Goal: Transaction & Acquisition: Download file/media

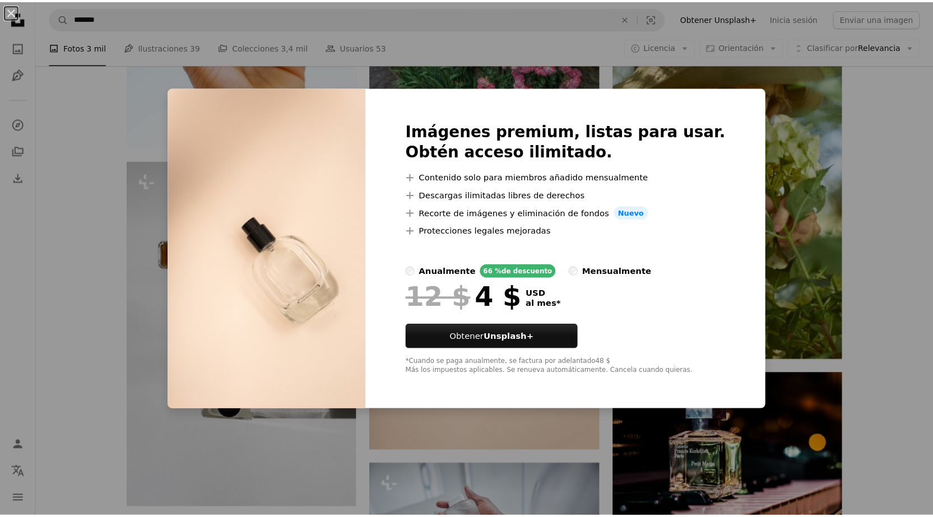
scroll to position [14908, 0]
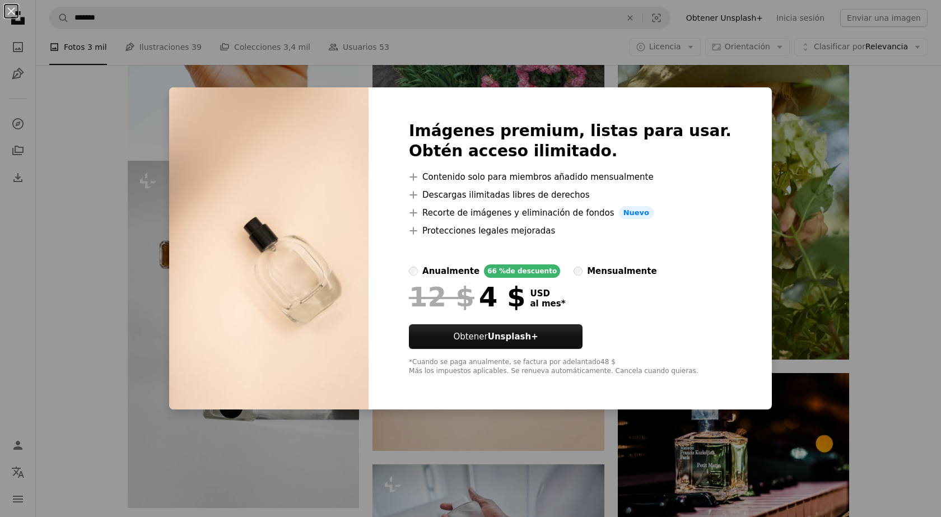
click at [817, 254] on div "An X shape Imágenes premium, listas para usar. Obtén acceso ilimitado. A plus s…" at bounding box center [470, 258] width 941 height 517
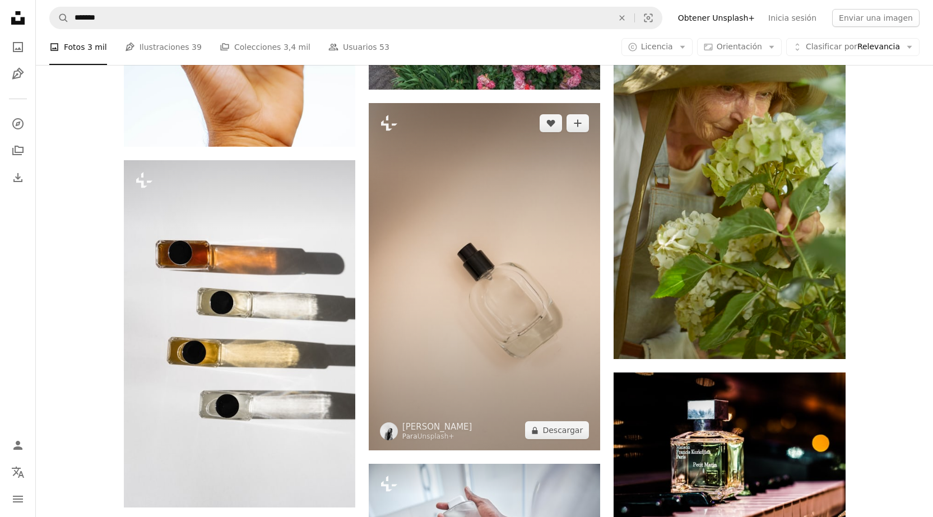
click at [471, 240] on img at bounding box center [484, 276] width 231 height 347
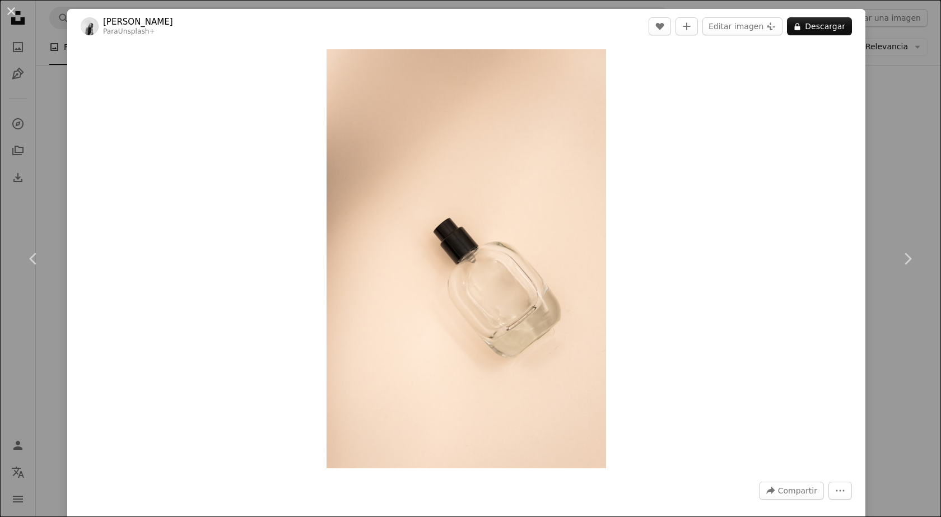
drag, startPoint x: 545, startPoint y: 226, endPoint x: 933, endPoint y: 176, distance: 391.4
click at [916, 175] on div "An X shape Chevron left Chevron right [PERSON_NAME] Para Unsplash+ A heart A pl…" at bounding box center [470, 258] width 941 height 517
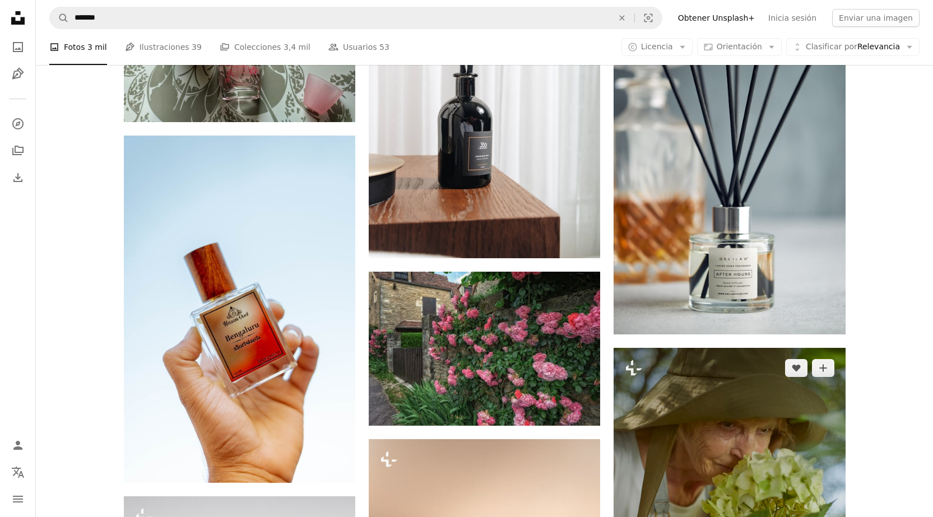
scroll to position [14908, 0]
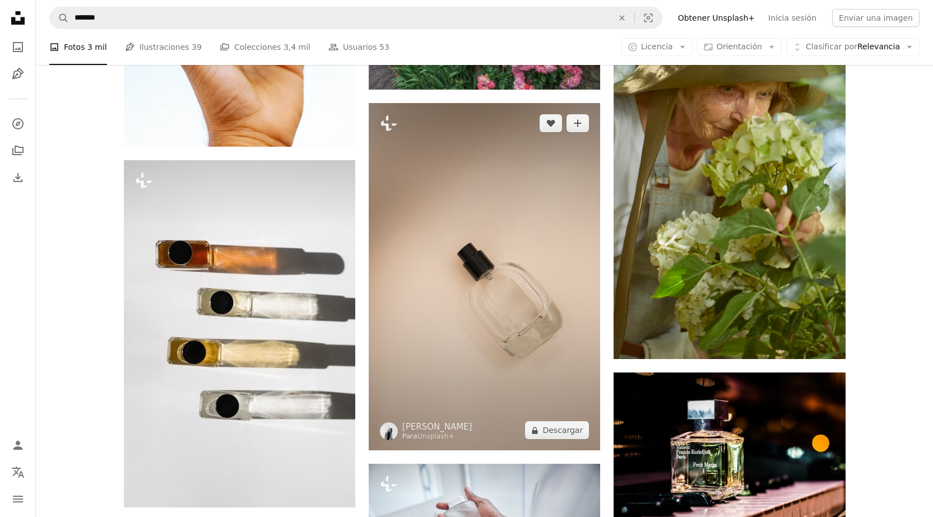
click at [569, 338] on img at bounding box center [484, 276] width 231 height 347
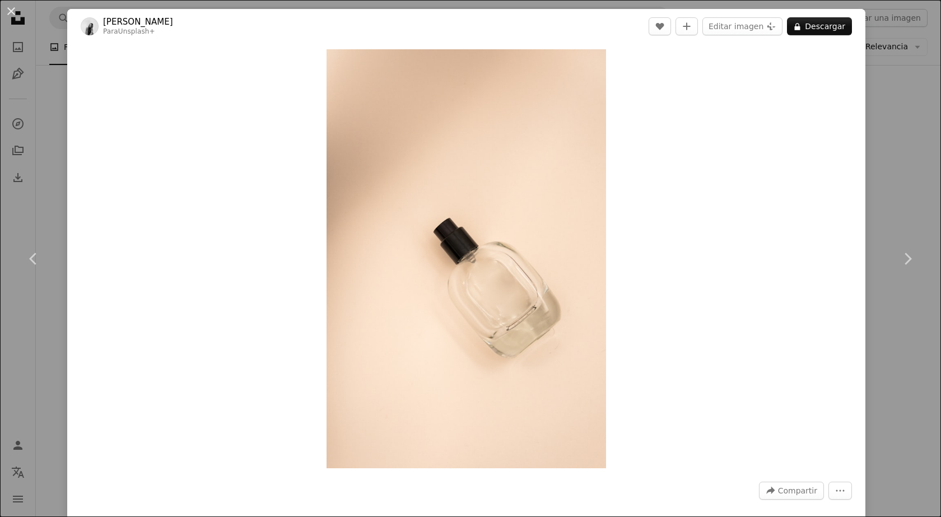
drag, startPoint x: 896, startPoint y: 101, endPoint x: 882, endPoint y: 106, distance: 14.7
click at [896, 101] on div "An X shape Chevron left Chevron right [PERSON_NAME] Para Unsplash+ A heart A pl…" at bounding box center [470, 258] width 941 height 517
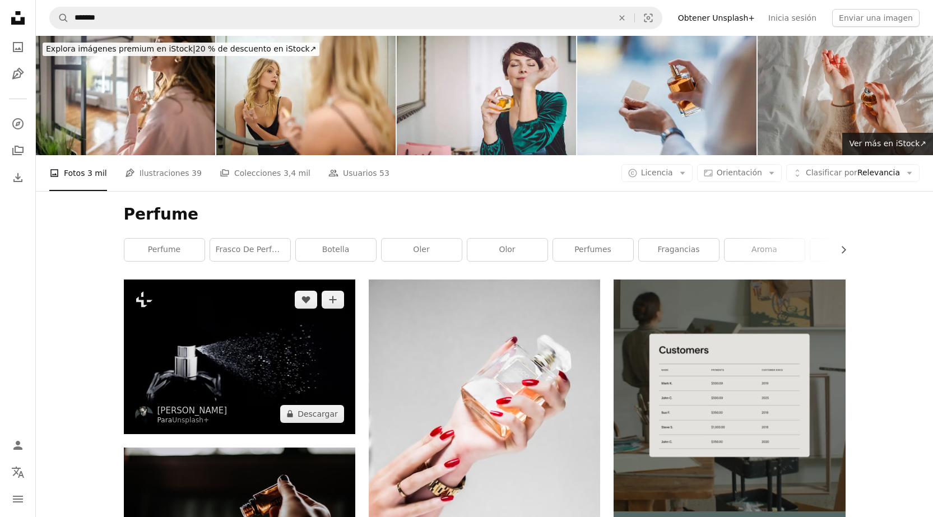
click at [309, 352] on img at bounding box center [239, 357] width 231 height 154
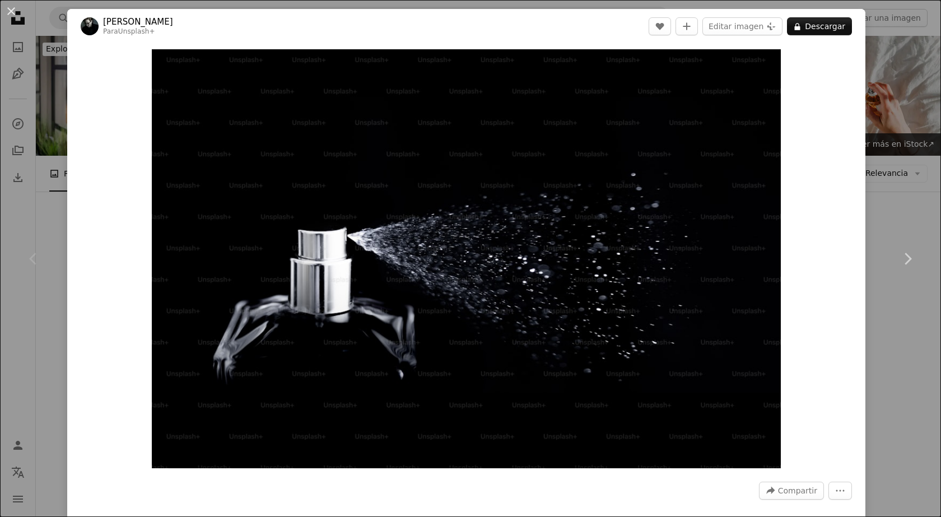
click at [894, 172] on div "An X shape Chevron left Chevron right [PERSON_NAME] Para Unsplash+ A heart A pl…" at bounding box center [470, 258] width 941 height 517
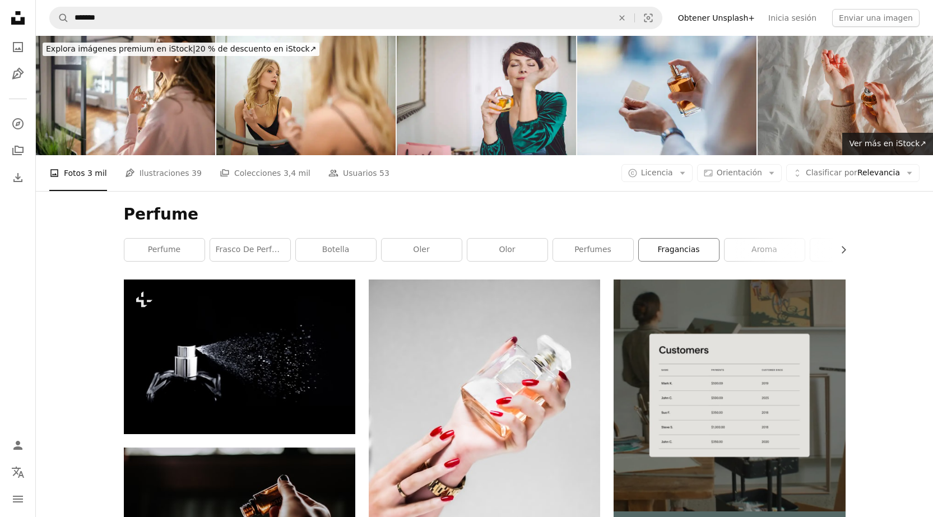
click at [662, 253] on link "Fragancias" at bounding box center [679, 250] width 80 height 22
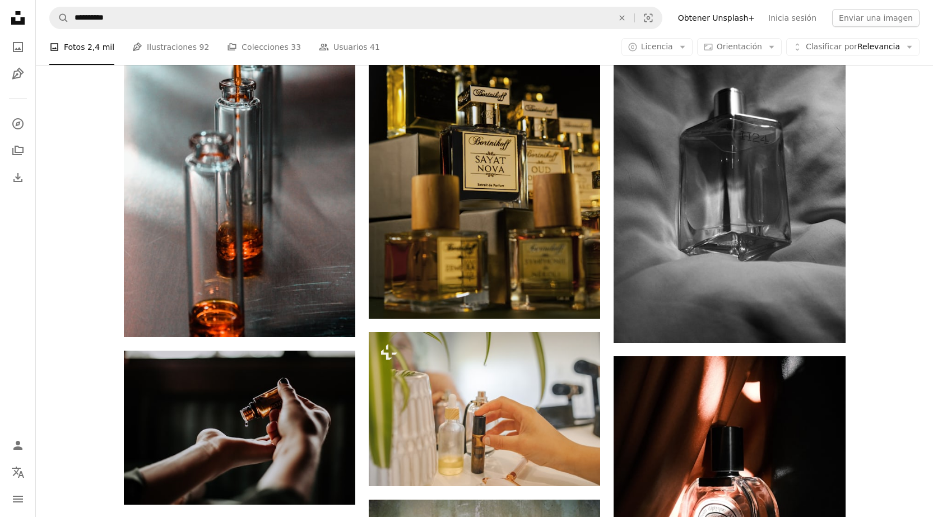
scroll to position [1233, 0]
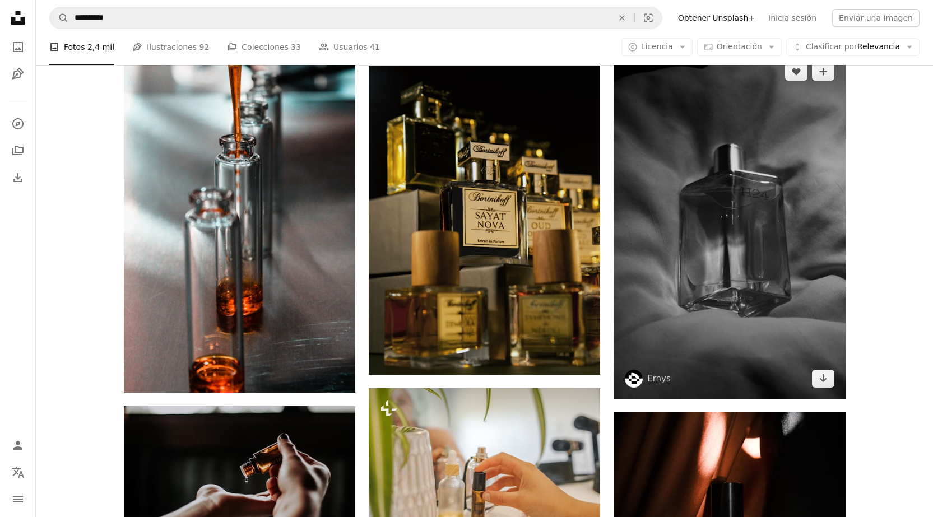
click at [769, 196] on img at bounding box center [728, 225] width 231 height 347
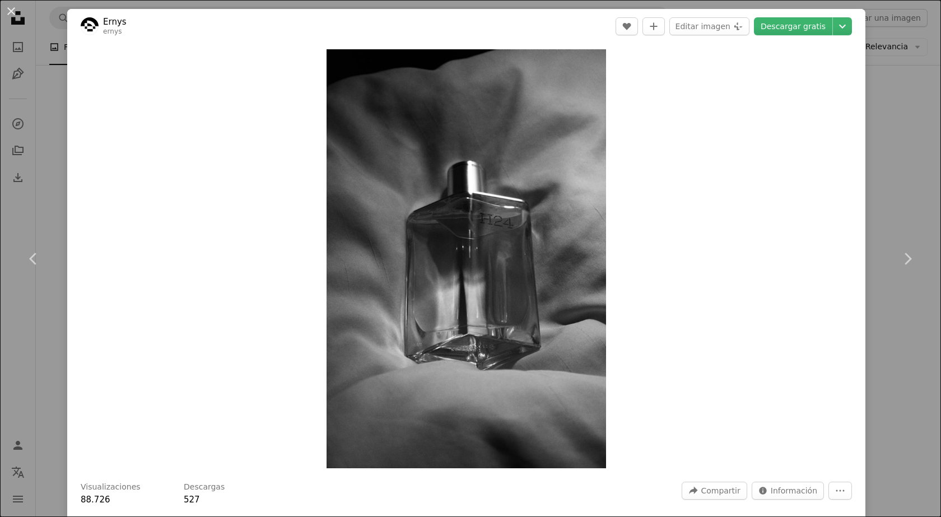
click at [906, 83] on div "An X shape Chevron left Chevron right Ernys ernys A heart A plus sign Editar im…" at bounding box center [470, 258] width 941 height 517
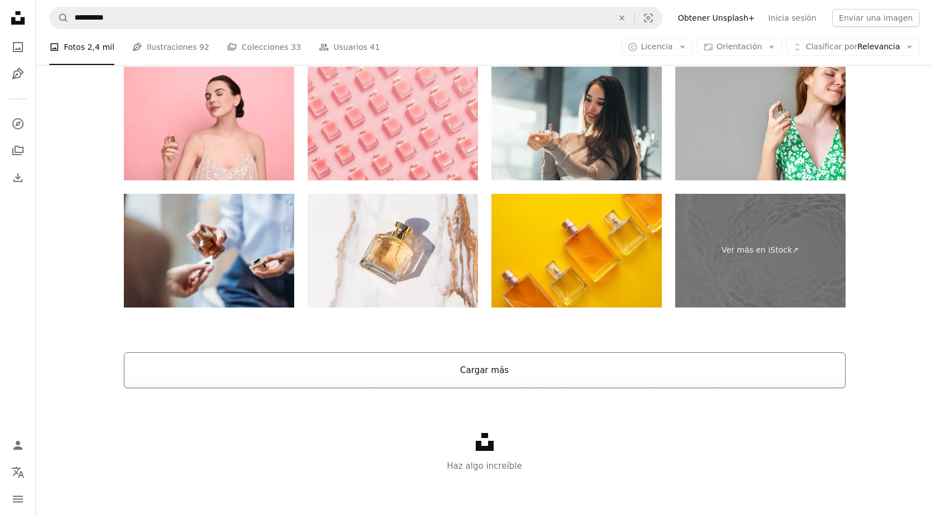
click at [458, 357] on button "Cargar más" at bounding box center [485, 370] width 722 height 36
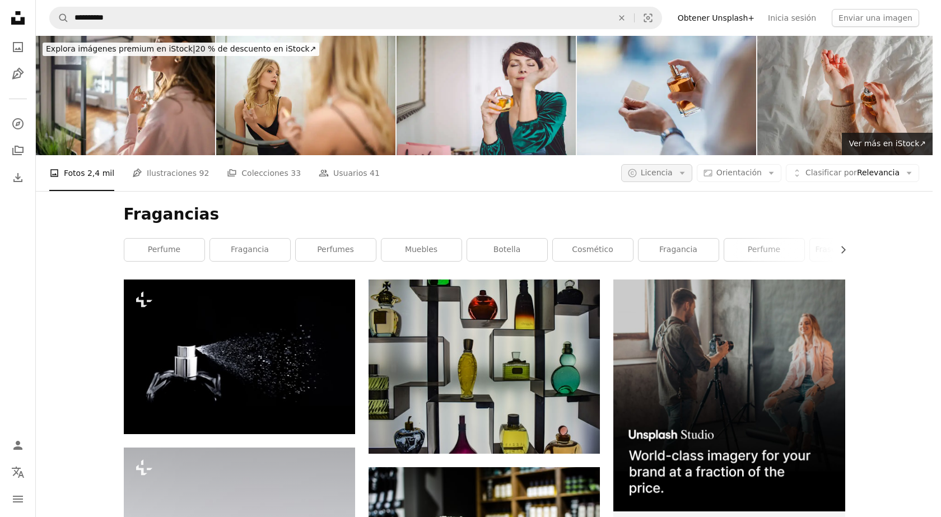
click at [673, 168] on span "Licencia" at bounding box center [657, 172] width 32 height 9
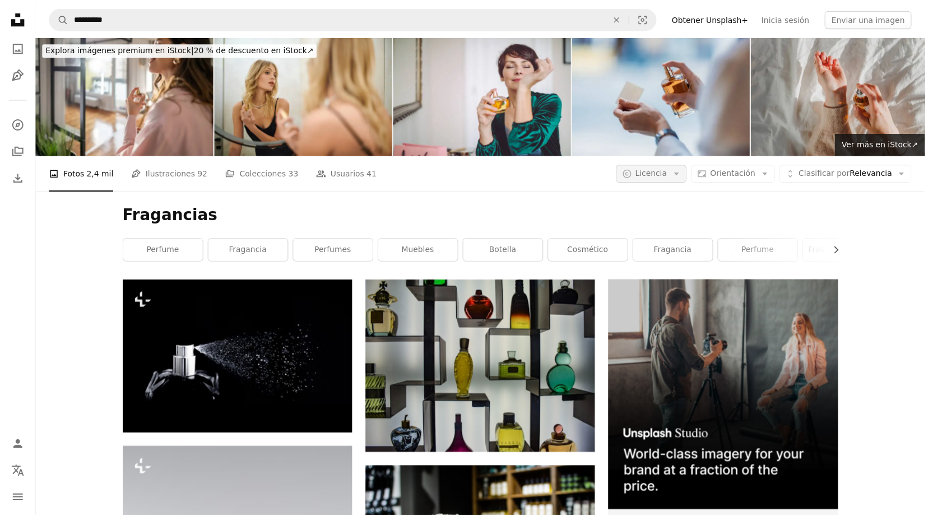
scroll to position [2634, 0]
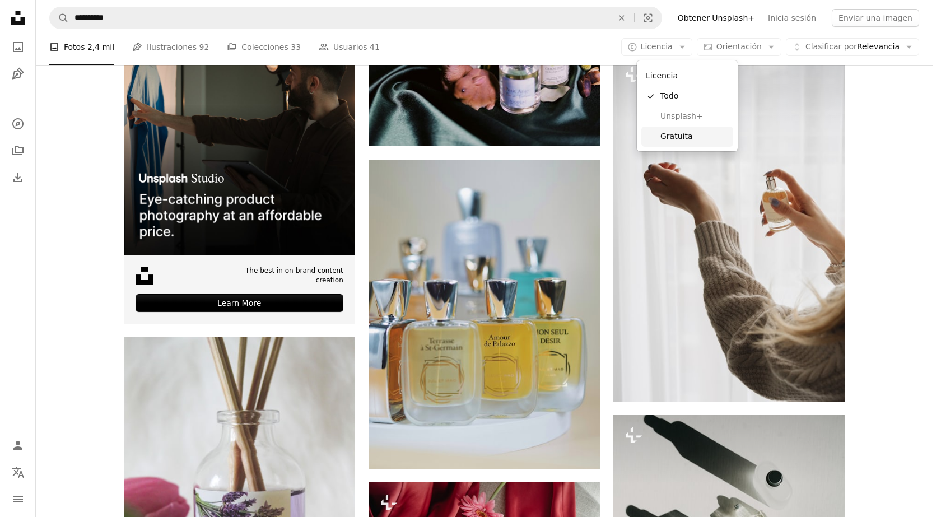
click at [666, 136] on span "Gratuita" at bounding box center [695, 136] width 68 height 11
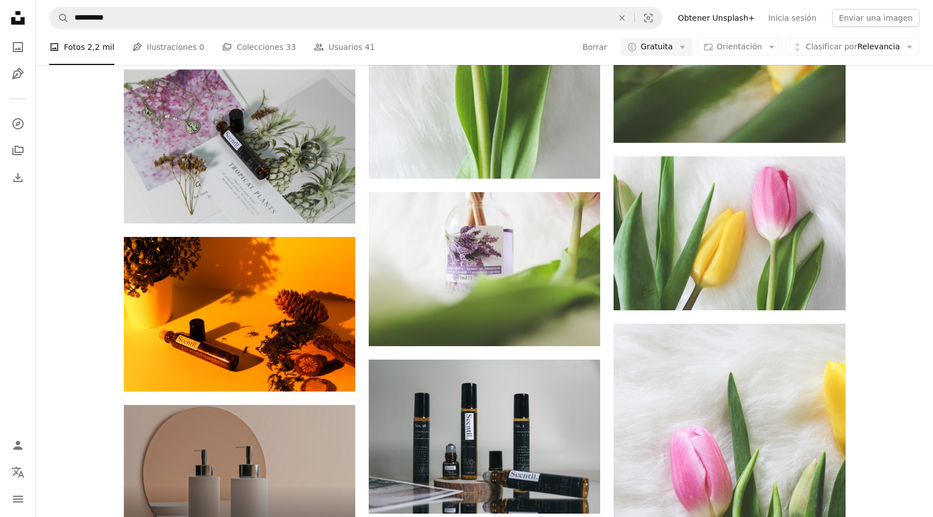
scroll to position [23419, 0]
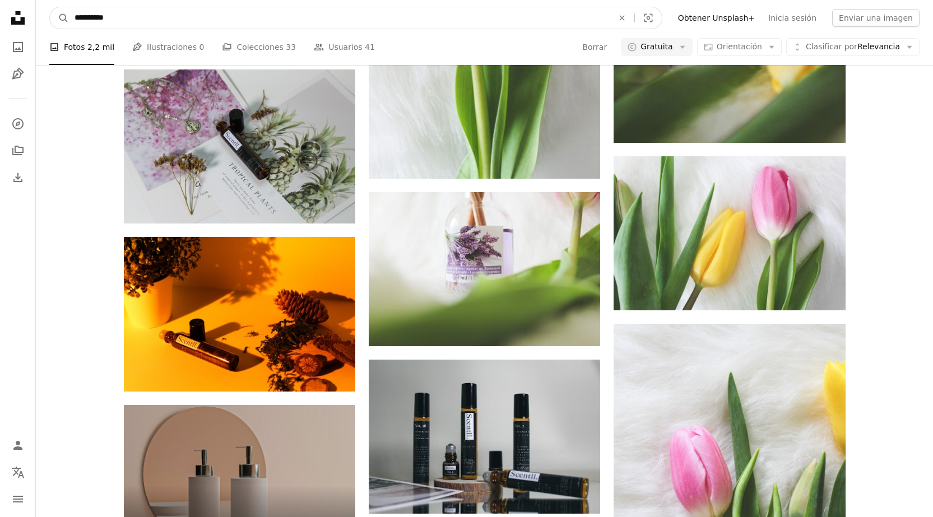
click at [182, 22] on input "**********" at bounding box center [339, 17] width 541 height 21
type input "**********"
click button "A magnifying glass" at bounding box center [59, 17] width 19 height 21
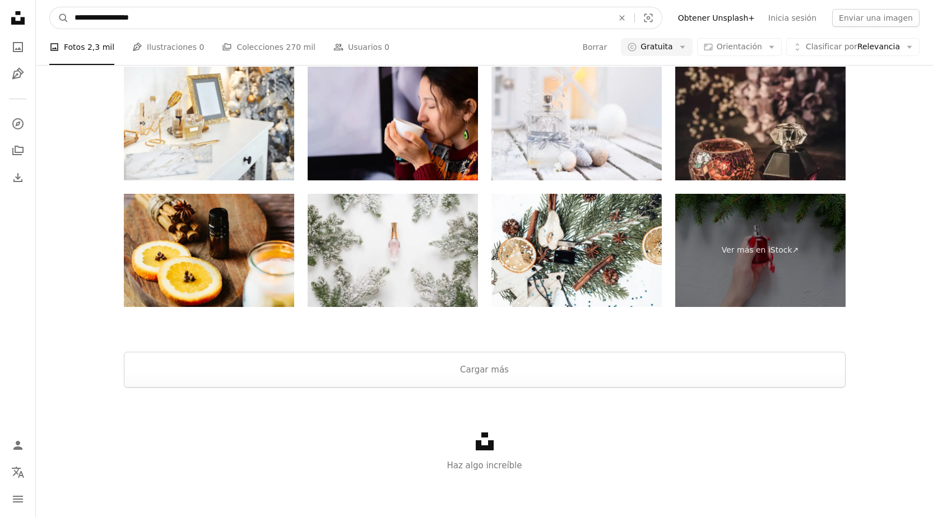
drag, startPoint x: 152, startPoint y: 21, endPoint x: 116, endPoint y: 30, distance: 37.5
click at [116, 30] on nav "**********" at bounding box center [484, 18] width 897 height 36
type input "**********"
click at [50, 7] on button "A magnifying glass" at bounding box center [59, 17] width 19 height 21
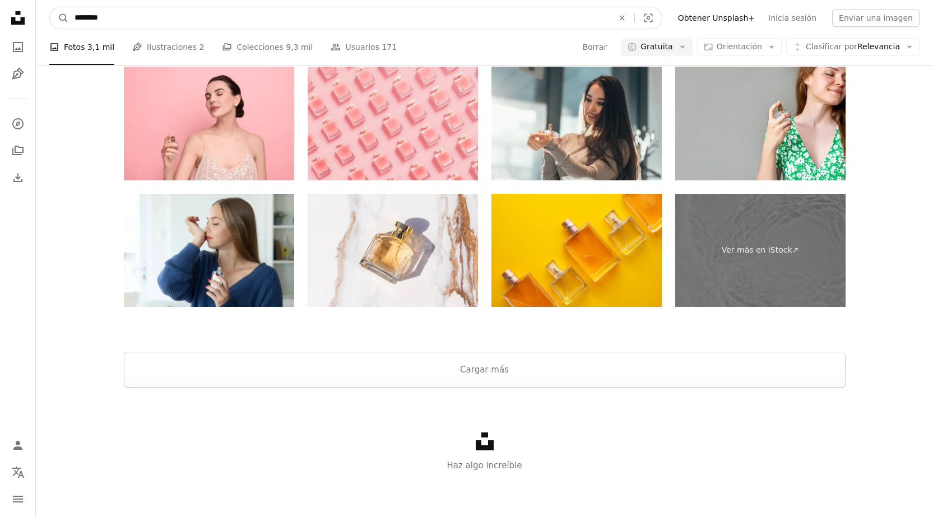
click at [155, 24] on input "********" at bounding box center [339, 17] width 541 height 21
type input "**********"
click at [50, 7] on button "A magnifying glass" at bounding box center [59, 17] width 19 height 21
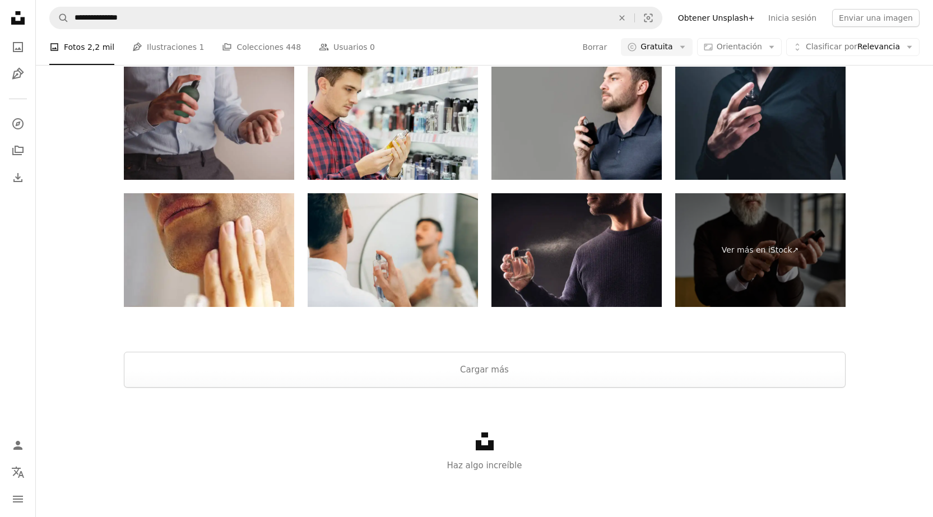
scroll to position [2185, 0]
click at [459, 368] on button "Cargar más" at bounding box center [485, 370] width 722 height 36
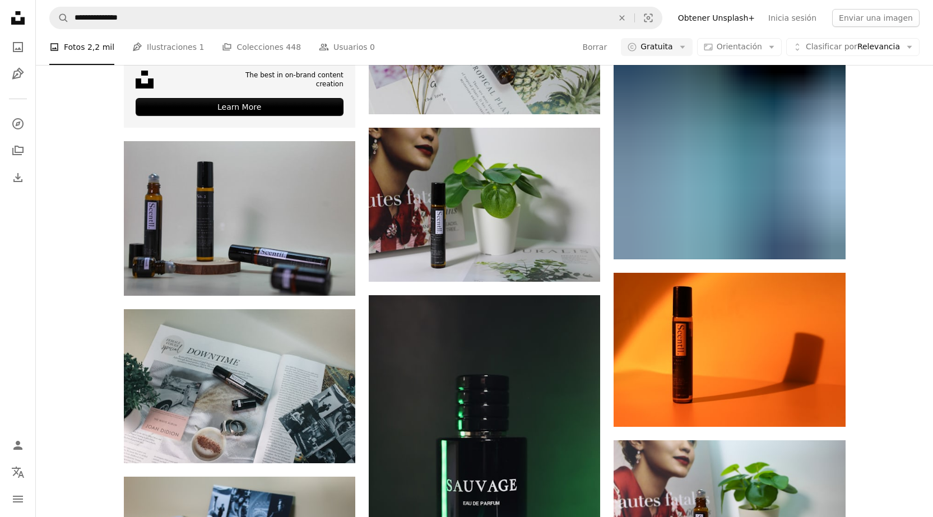
scroll to position [3707, 0]
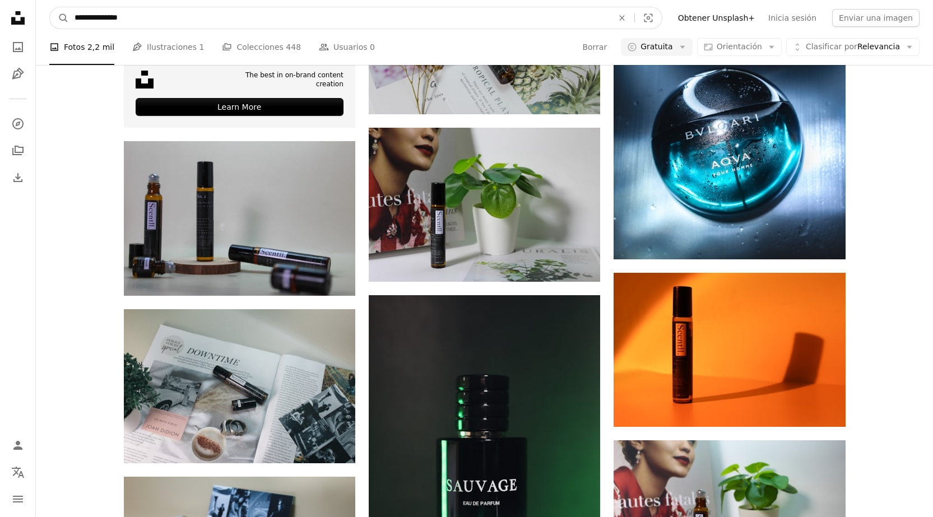
drag, startPoint x: 224, startPoint y: 17, endPoint x: 5, endPoint y: 22, distance: 219.1
type input "**********"
click button "A magnifying glass" at bounding box center [59, 17] width 19 height 21
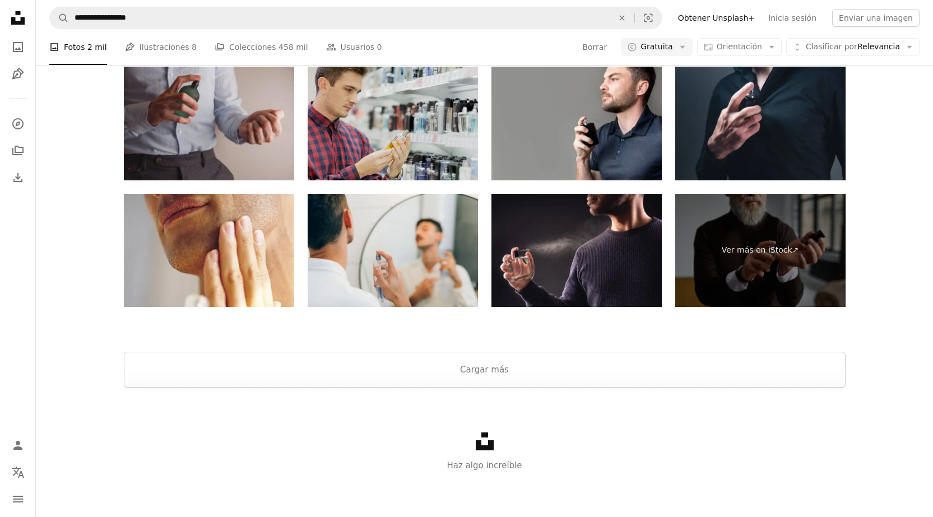
scroll to position [2017, 0]
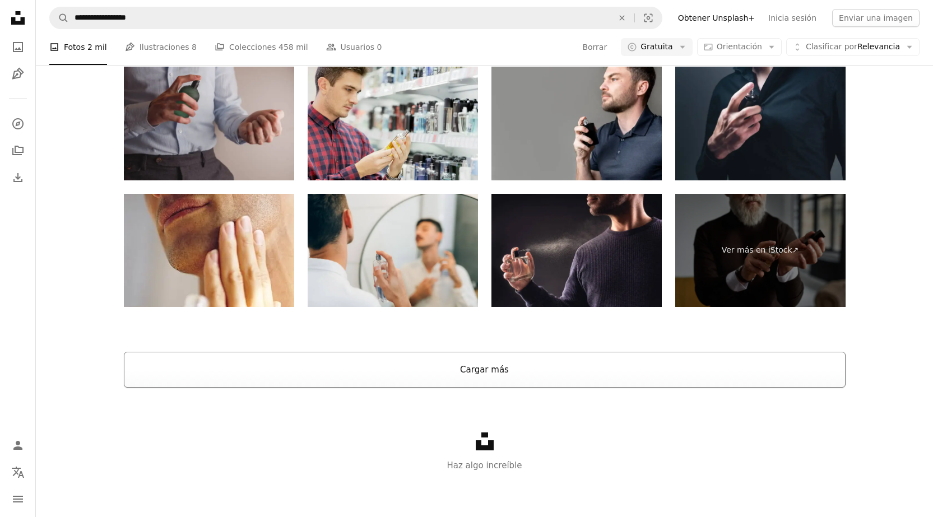
click at [404, 360] on button "Cargar más" at bounding box center [485, 370] width 722 height 36
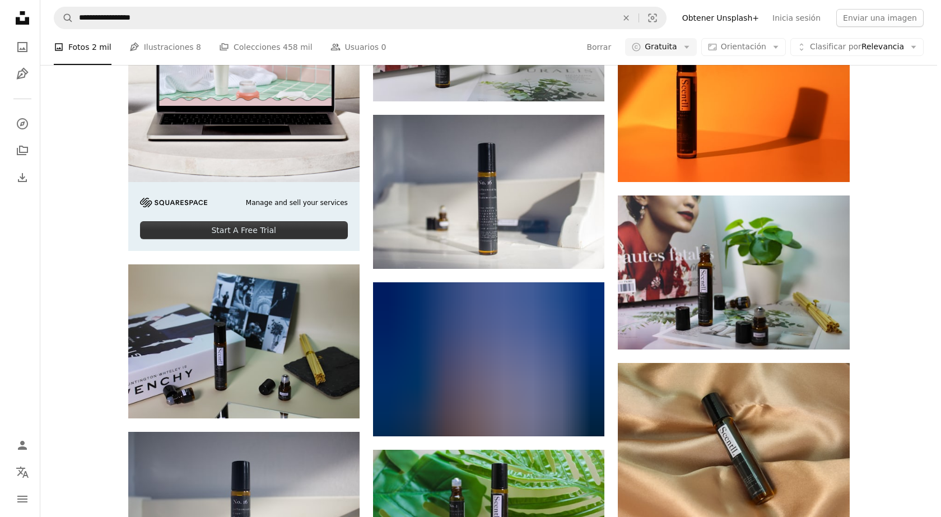
scroll to position [6206, 0]
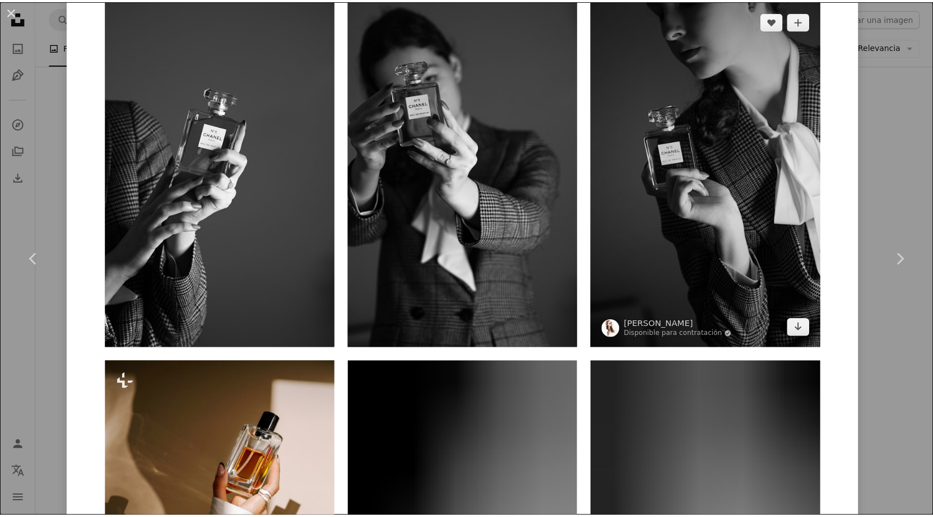
scroll to position [1289, 0]
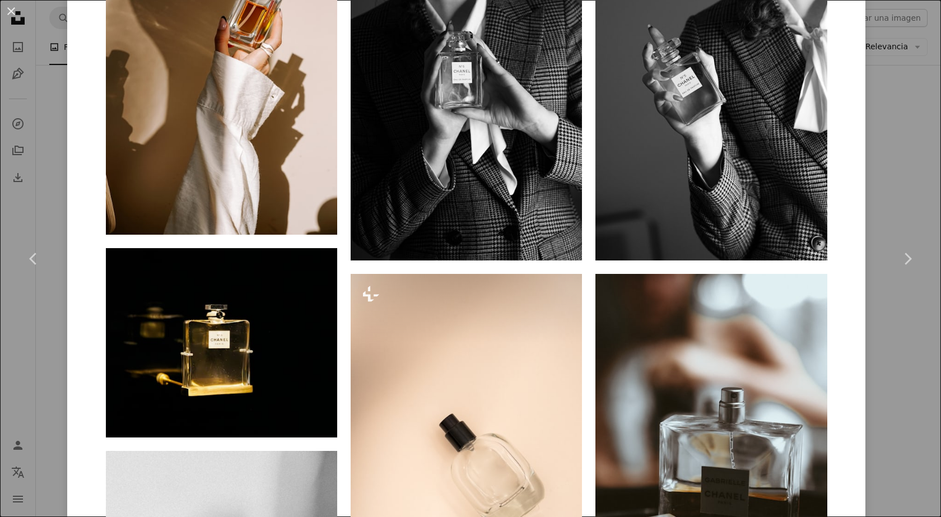
click at [919, 324] on div "An X shape Chevron left Chevron right [PERSON_NAME] Disponible para contratació…" at bounding box center [470, 258] width 941 height 517
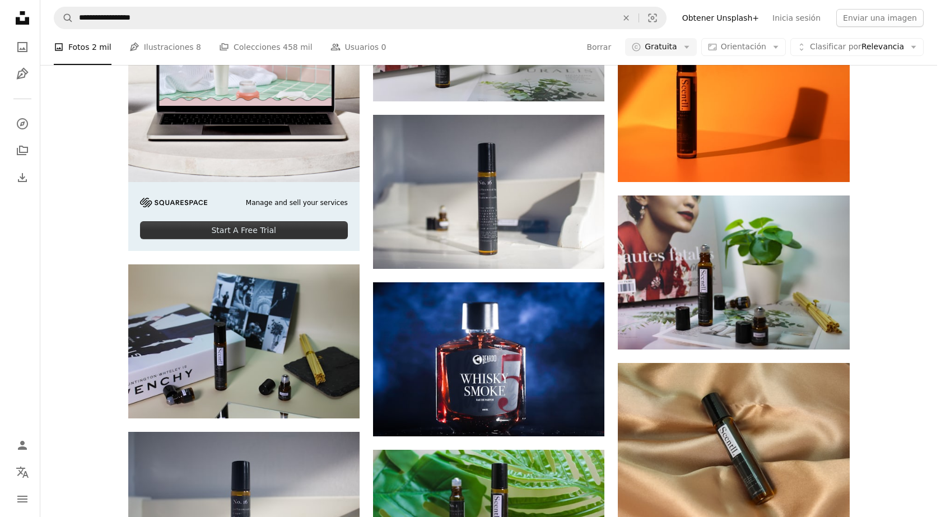
scroll to position [3741, 0]
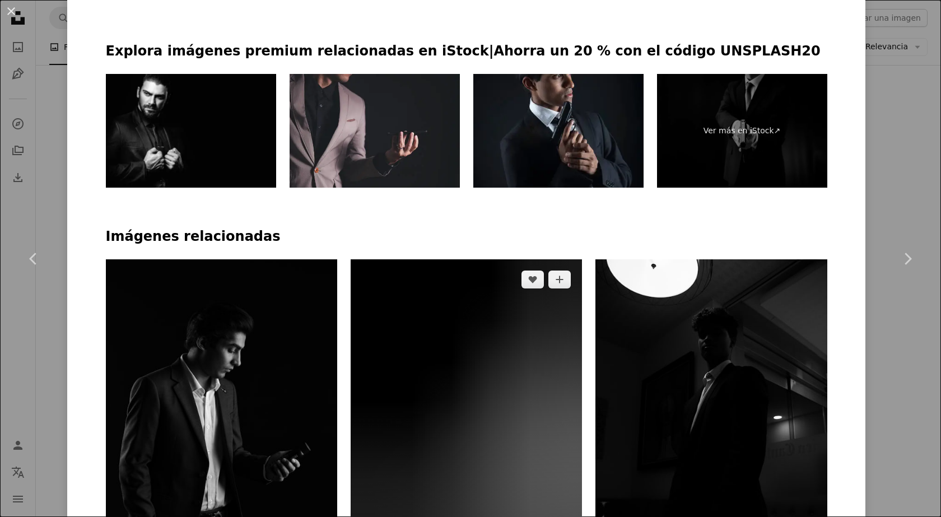
scroll to position [840, 0]
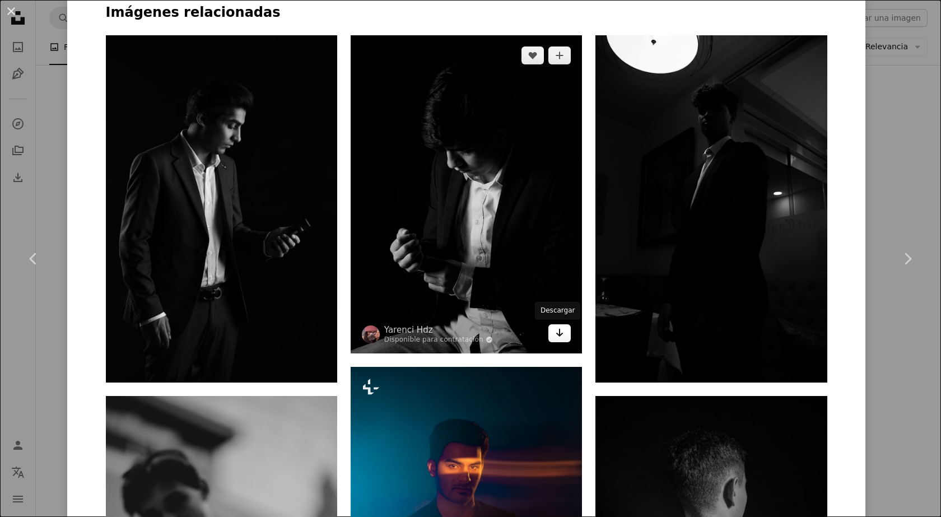
click at [562, 338] on link "Arrow pointing down" at bounding box center [560, 333] width 22 height 18
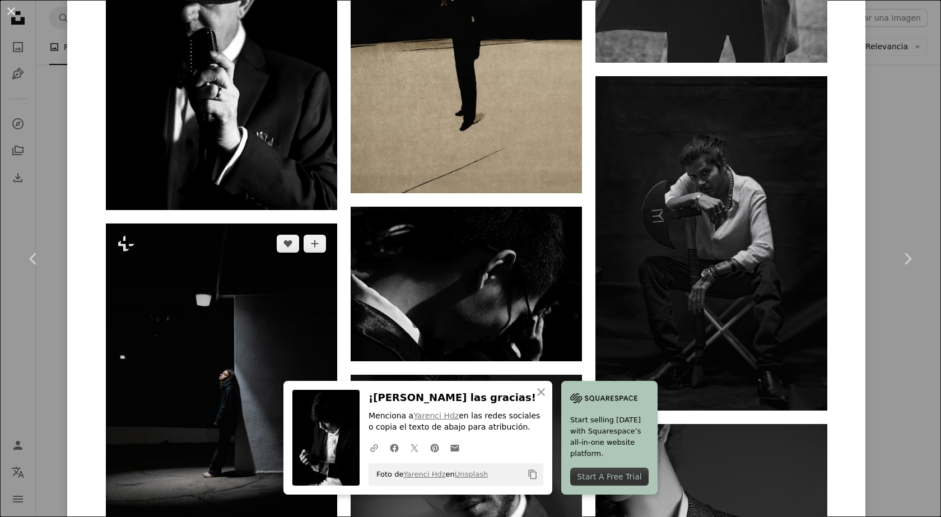
scroll to position [4594, 0]
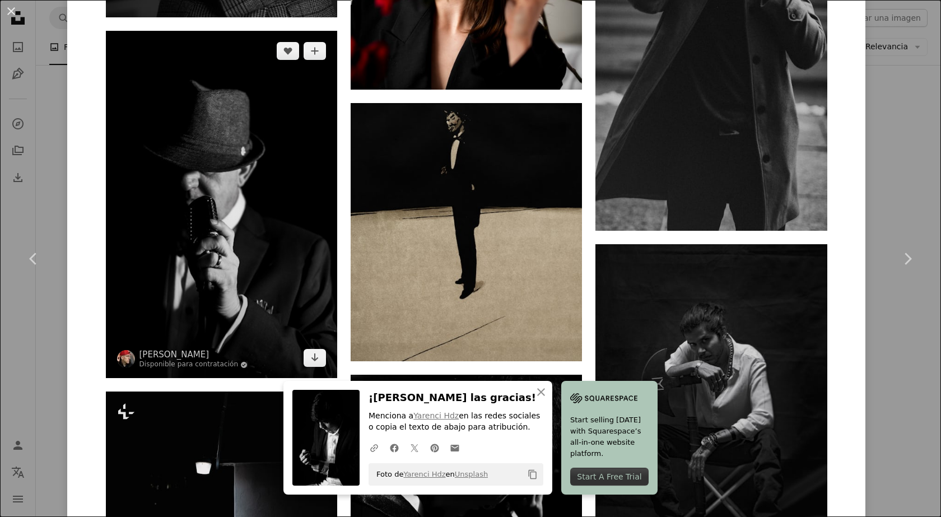
click at [256, 271] on img at bounding box center [221, 204] width 231 height 347
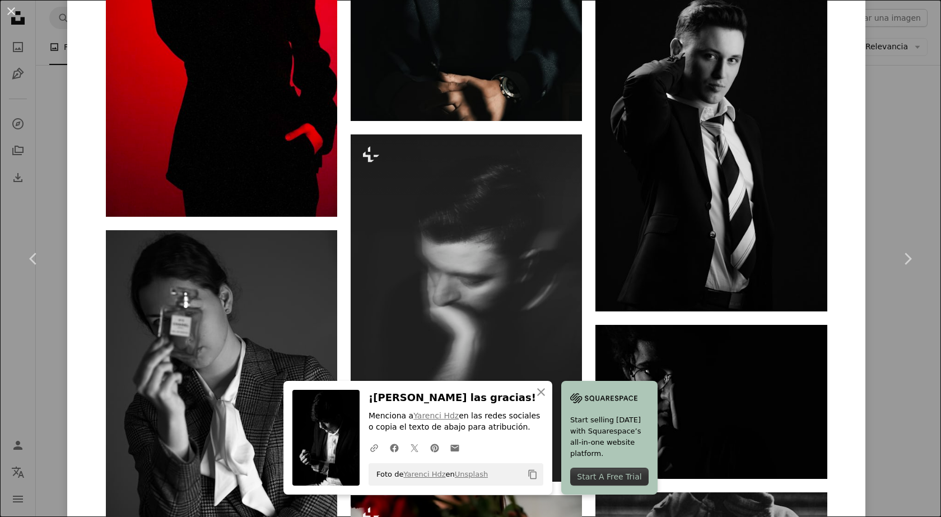
scroll to position [4370, 0]
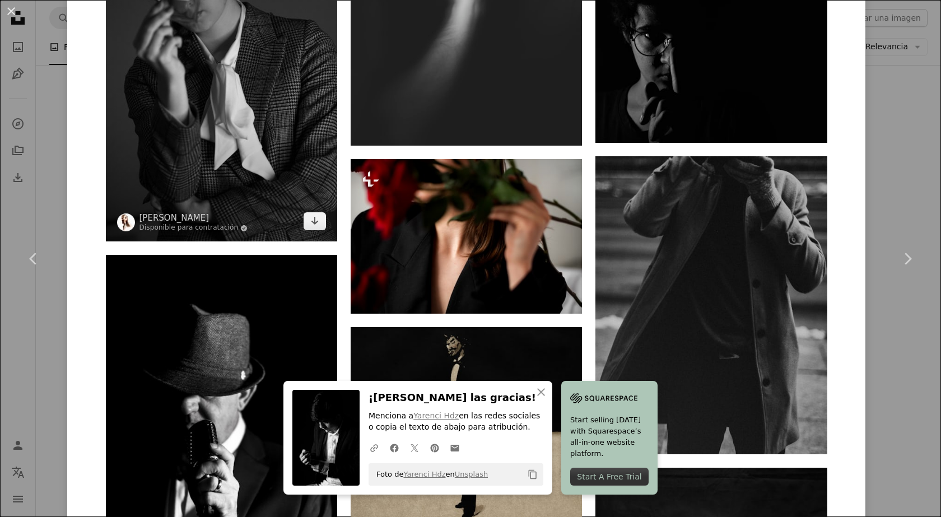
click at [262, 179] on img at bounding box center [221, 67] width 231 height 347
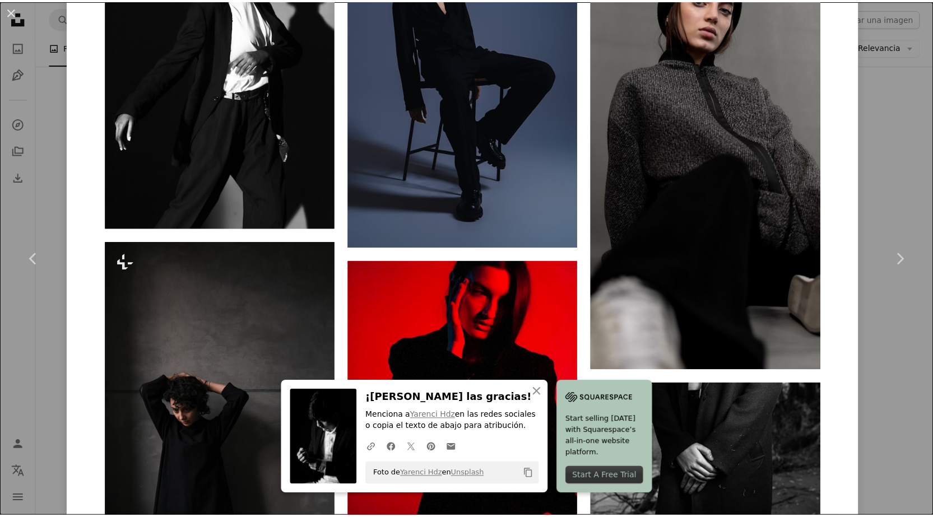
scroll to position [4762, 0]
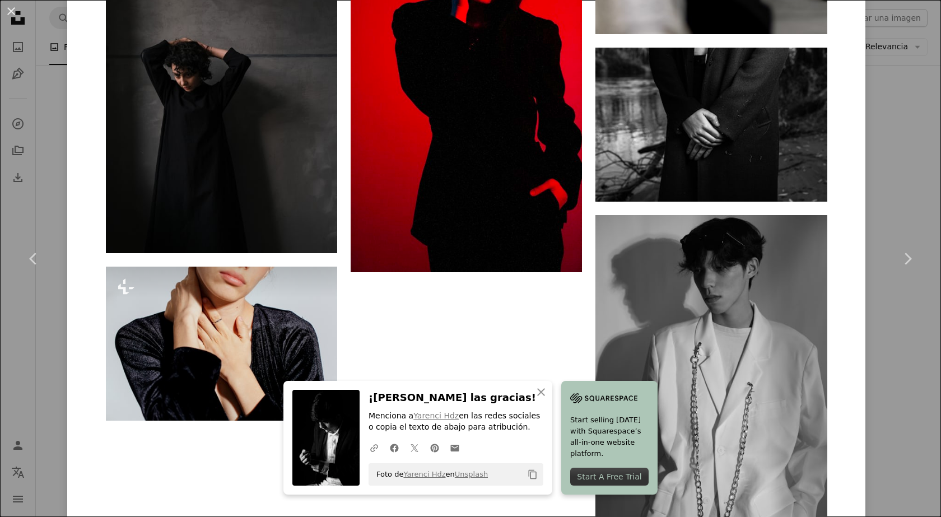
click at [44, 176] on div "An X shape Chevron left Chevron right An X shape Cerrar ¡Dale las gracias! Menc…" at bounding box center [470, 258] width 941 height 517
